Goal: Check status: Check status

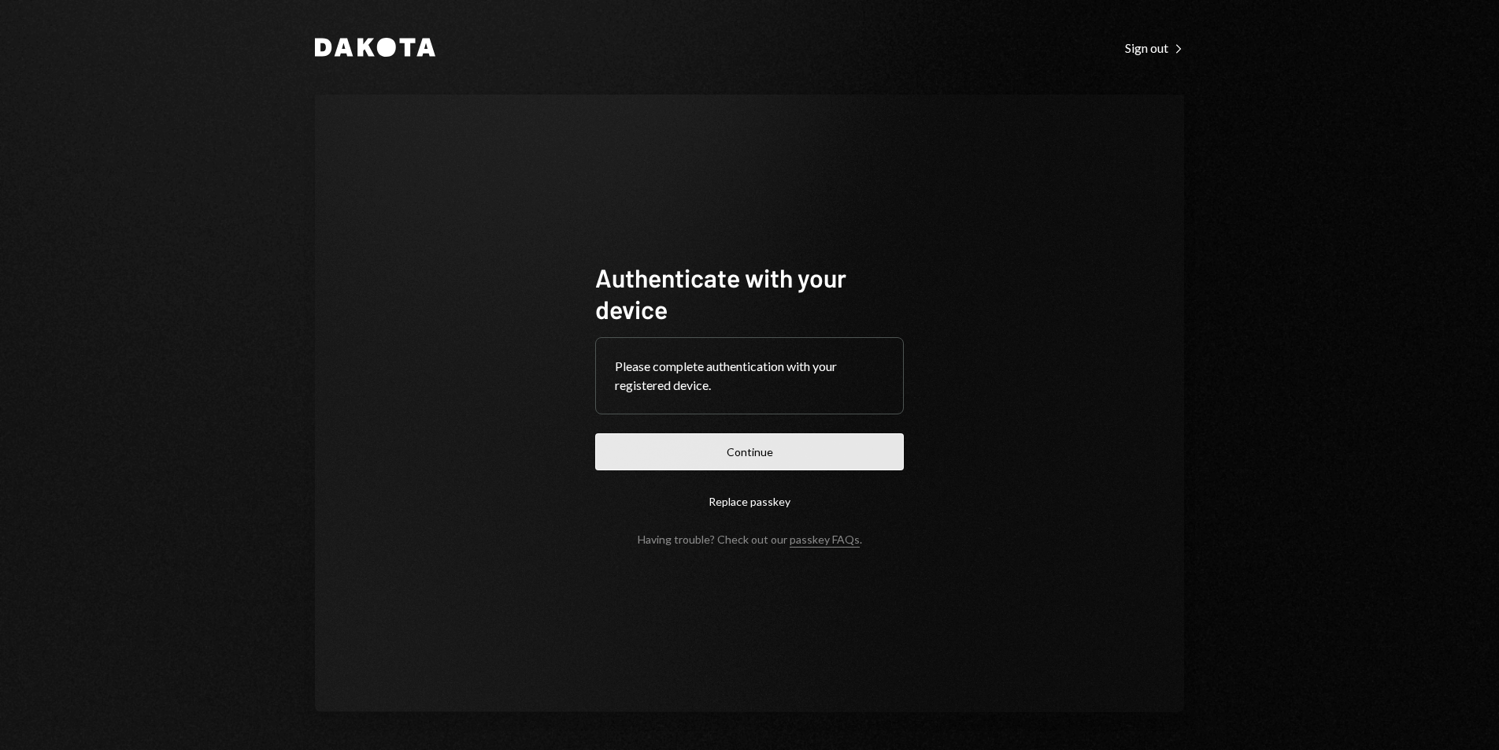
click at [847, 450] on button "Continue" at bounding box center [749, 451] width 309 height 37
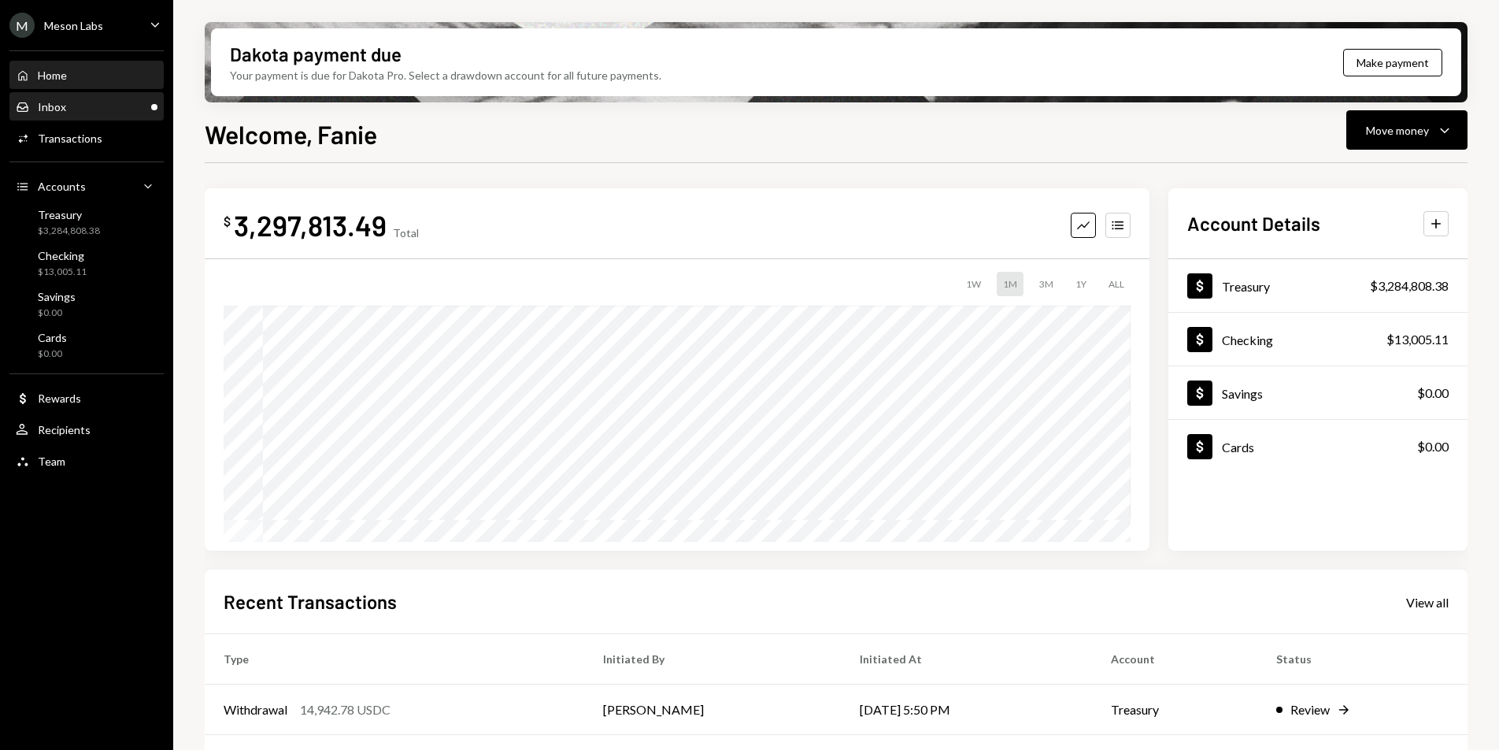
click at [102, 108] on div "Inbox Inbox" at bounding box center [87, 107] width 142 height 14
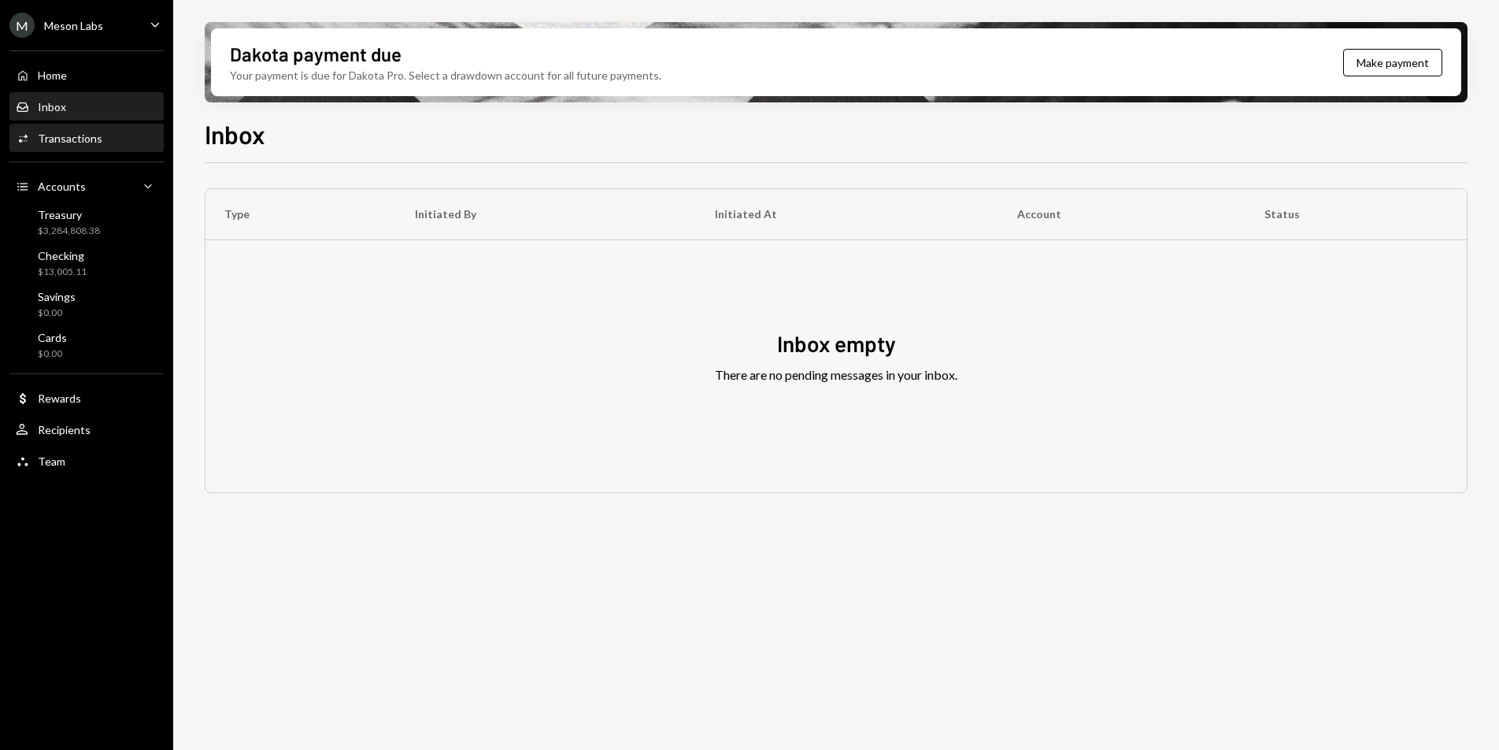
click at [85, 139] on div "Transactions" at bounding box center [70, 138] width 65 height 13
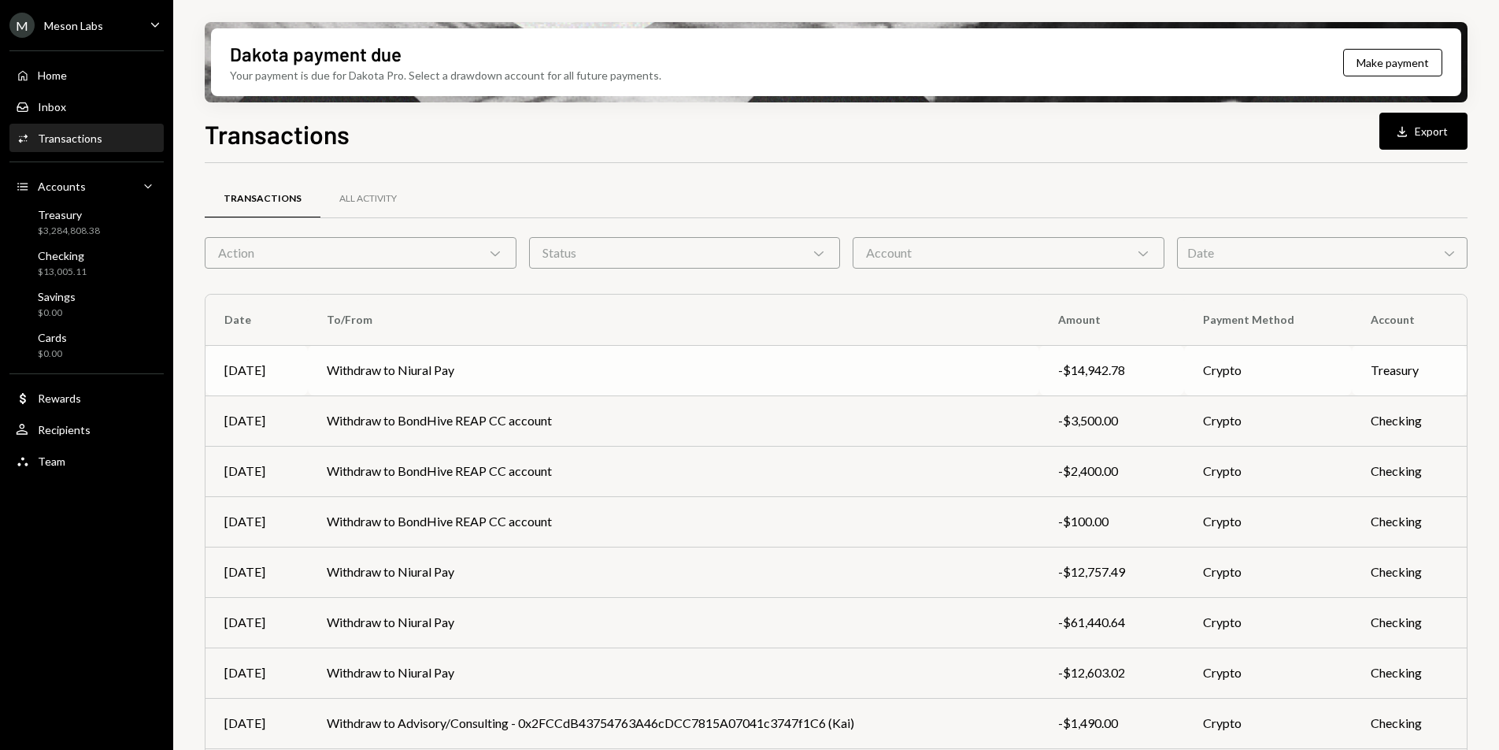
click at [535, 380] on td "Withdraw to Niural Pay" at bounding box center [674, 370] width 732 height 50
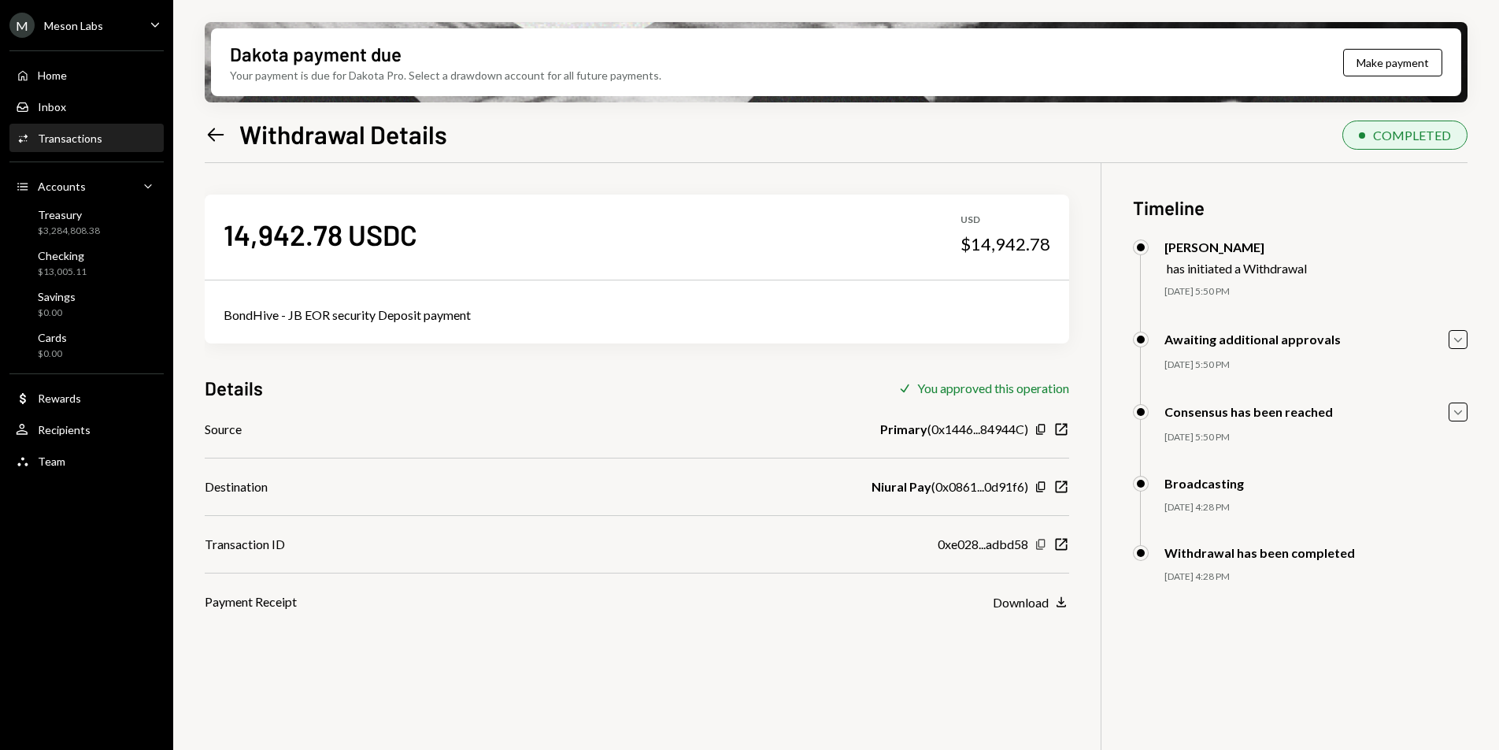
click at [1043, 545] on icon "Copy" at bounding box center [1041, 544] width 13 height 13
